Goal: Information Seeking & Learning: Learn about a topic

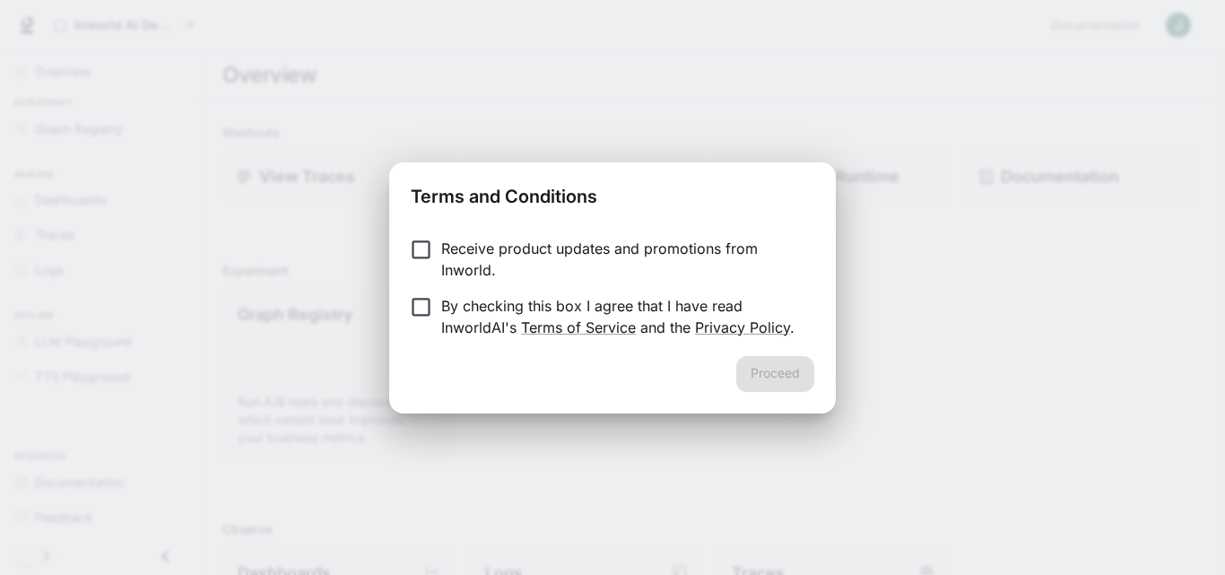
drag, startPoint x: 0, startPoint y: 0, endPoint x: 1162, endPoint y: 510, distance: 1269.3
click at [1162, 510] on div "Terms and Conditions Receive product updates and promotions from Inworld. By ch…" at bounding box center [612, 287] width 1225 height 575
click at [782, 370] on button "Proceed" at bounding box center [775, 374] width 78 height 36
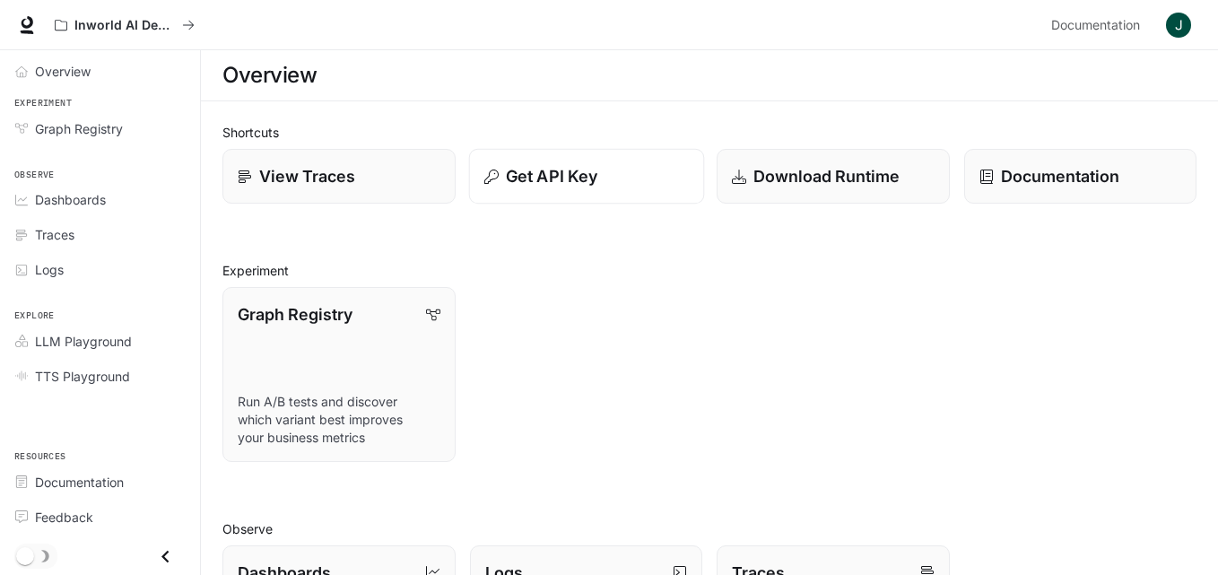
click at [548, 180] on p "Get API Key" at bounding box center [551, 176] width 91 height 24
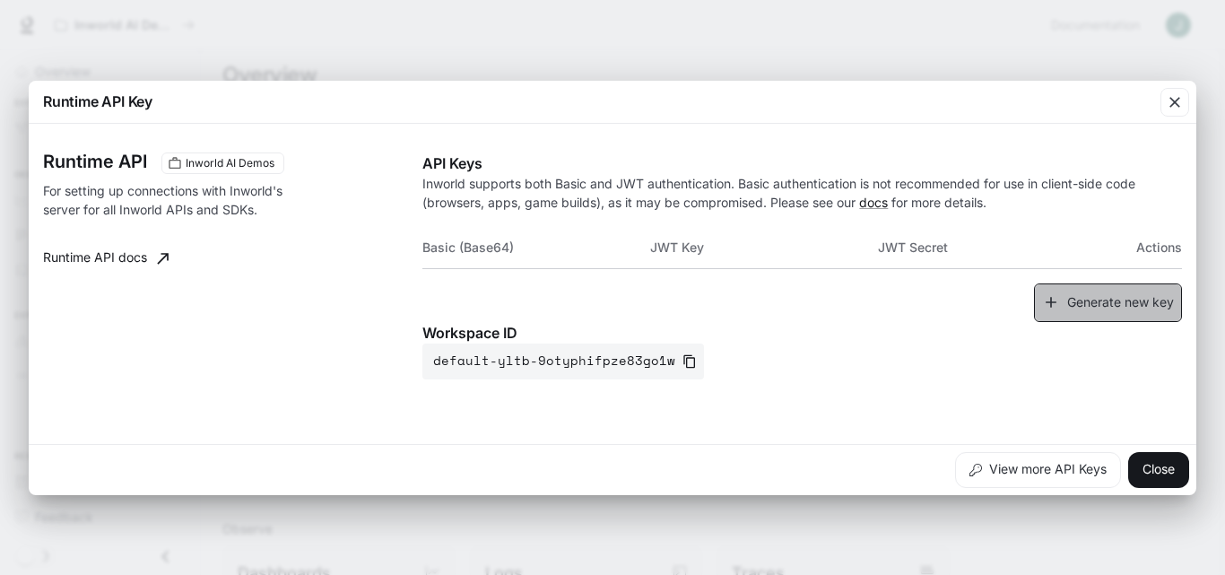
click at [1076, 304] on button "Generate new key" at bounding box center [1108, 302] width 148 height 39
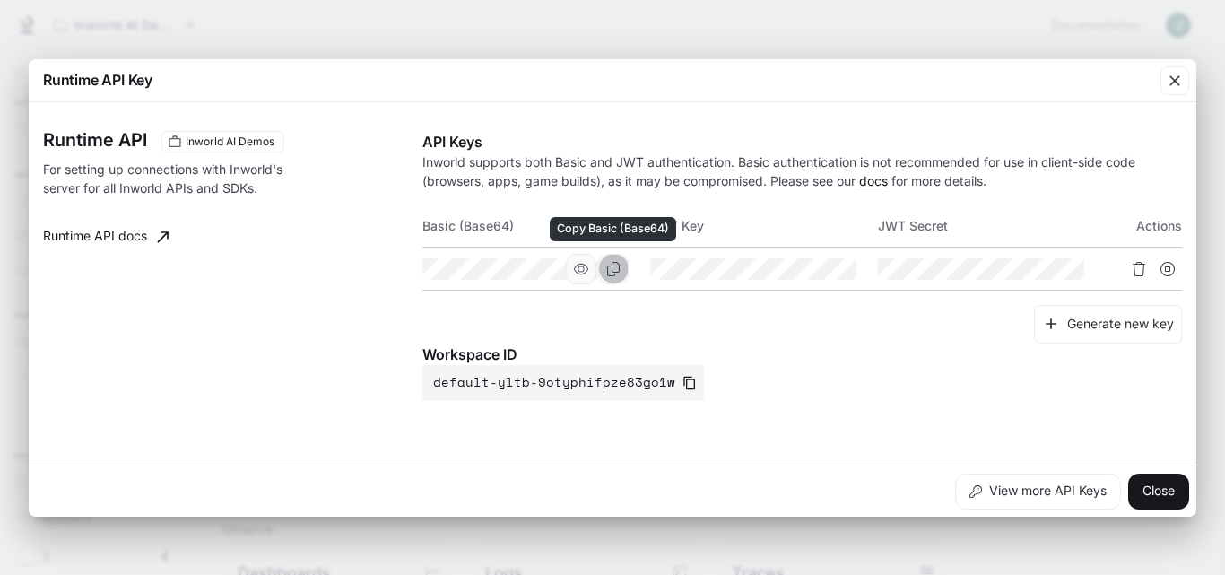
click at [612, 267] on icon "Copy Basic (Base64)" at bounding box center [613, 269] width 13 height 14
click at [1176, 83] on icon "button" at bounding box center [1175, 81] width 18 height 18
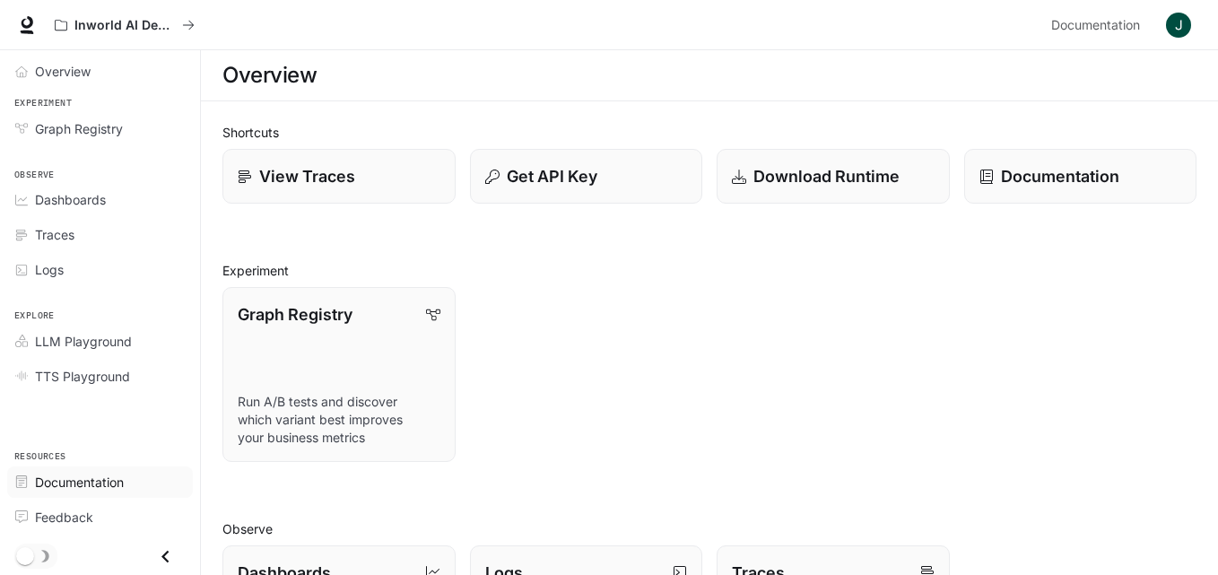
click at [41, 485] on span "Documentation" at bounding box center [79, 482] width 89 height 19
click at [577, 184] on p "Get API Key" at bounding box center [551, 176] width 91 height 24
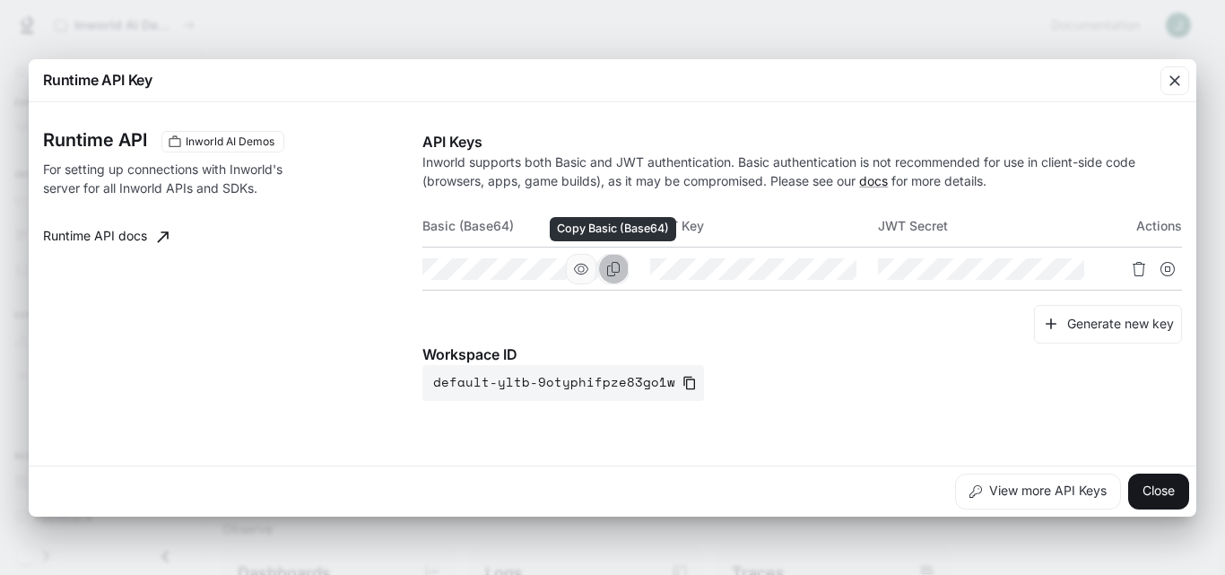
click at [612, 267] on icon "Copy Basic (Base64)" at bounding box center [613, 269] width 14 height 14
click at [630, 265] on td at bounding box center [536, 269] width 228 height 43
click at [613, 267] on icon "Copy Basic (Base64)" at bounding box center [613, 269] width 14 height 14
click at [613, 270] on icon "Copy Basic (Base64)" at bounding box center [613, 269] width 14 height 14
